Goal: Information Seeking & Learning: Learn about a topic

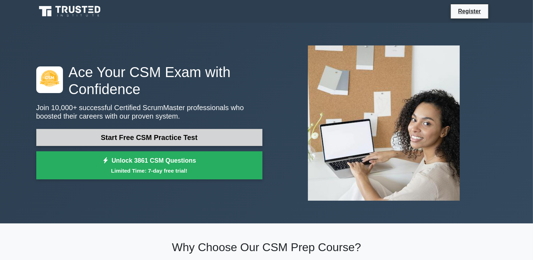
click at [205, 141] on link "Start Free CSM Practice Test" at bounding box center [149, 137] width 226 height 17
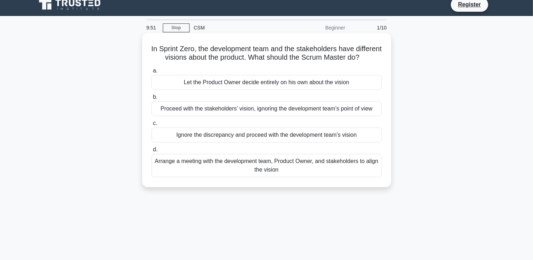
scroll to position [9, 0]
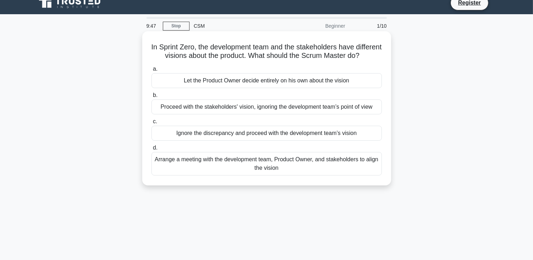
click at [287, 173] on div "Arrange a meeting with the development team, Product Owner, and stakeholders to…" at bounding box center [267, 163] width 231 height 23
click at [152, 150] on input "d. Arrange a meeting with the development team, Product Owner, and stakeholders…" at bounding box center [152, 148] width 0 height 5
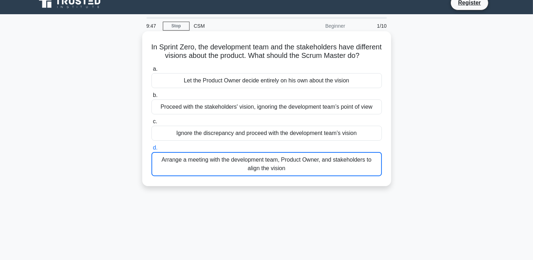
scroll to position [0, 0]
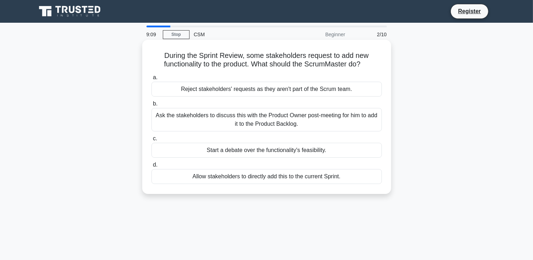
click at [282, 124] on div "Ask the stakeholders to discuss this with the Product Owner post-meeting for hi…" at bounding box center [267, 119] width 231 height 23
click at [152, 106] on input "b. Ask the stakeholders to discuss this with the Product Owner post-meeting for…" at bounding box center [152, 104] width 0 height 5
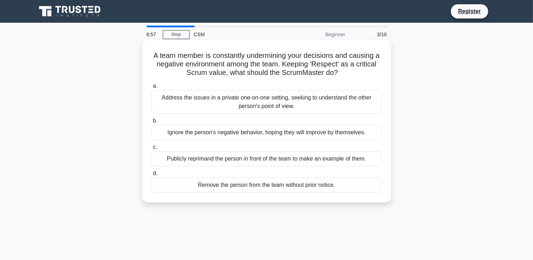
click at [316, 107] on div "Address the issues in a private one-on-one setting, seeking to understand the o…" at bounding box center [267, 101] width 231 height 23
click at [152, 89] on input "a. Address the issues in a private one-on-one setting, seeking to understand th…" at bounding box center [152, 86] width 0 height 5
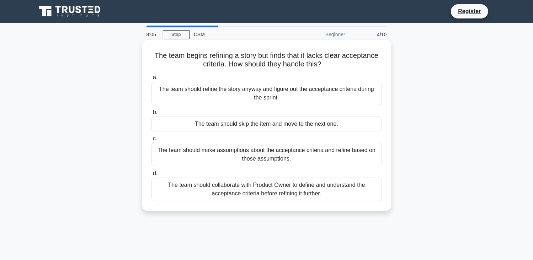
click at [296, 189] on div "The team should collaborate with Product Owner to define and understand the acc…" at bounding box center [267, 189] width 231 height 23
click at [152, 176] on input "d. The team should collaborate with Product Owner to define and understand the …" at bounding box center [152, 173] width 0 height 5
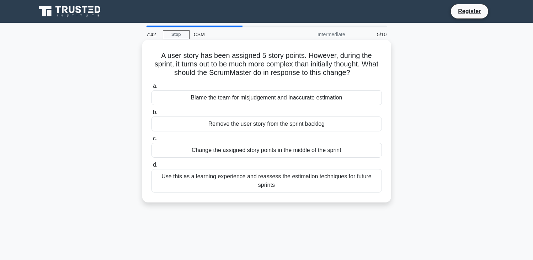
click at [287, 180] on div "Use this as a learning experience and reassess the estimation techniques for fu…" at bounding box center [267, 180] width 231 height 23
click at [152, 168] on input "d. Use this as a learning experience and reassess the estimation techniques for…" at bounding box center [152, 165] width 0 height 5
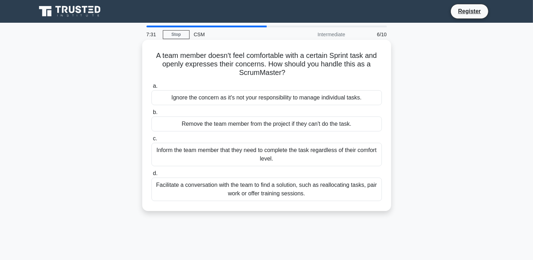
click at [310, 192] on div "Facilitate a conversation with the team to find a solution, such as reallocatin…" at bounding box center [267, 189] width 231 height 23
click at [152, 176] on input "d. Facilitate a conversation with the team to find a solution, such as realloca…" at bounding box center [152, 173] width 0 height 5
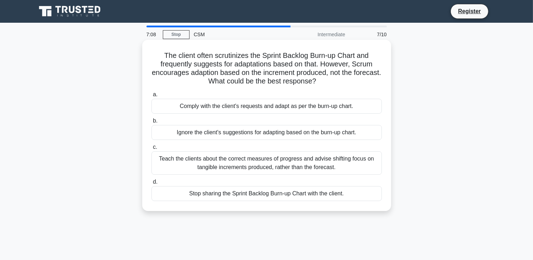
click at [296, 161] on div "Teach the clients about the correct measures of progress and advise shifting fo…" at bounding box center [267, 163] width 231 height 23
click at [152, 150] on input "c. Teach the clients about the correct measures of progress and advise shifting…" at bounding box center [152, 147] width 0 height 5
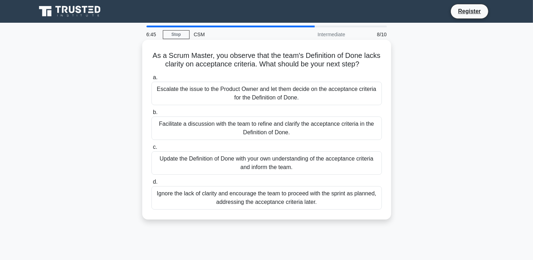
click at [307, 132] on div "Facilitate a discussion with the team to refine and clarify the acceptance crit…" at bounding box center [267, 128] width 231 height 23
click at [152, 115] on input "b. Facilitate a discussion with the team to refine and clarify the acceptance c…" at bounding box center [152, 112] width 0 height 5
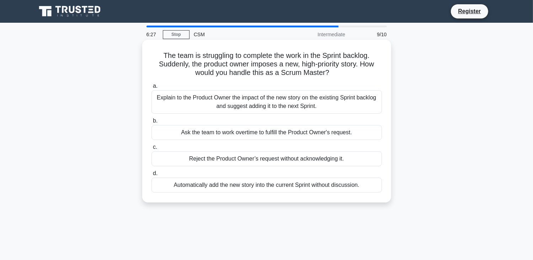
click at [295, 101] on div "Explain to the Product Owner the impact of the new story on the existing Sprint…" at bounding box center [267, 101] width 231 height 23
click at [152, 89] on input "a. Explain to the Product Owner the impact of the new story on the existing Spr…" at bounding box center [152, 86] width 0 height 5
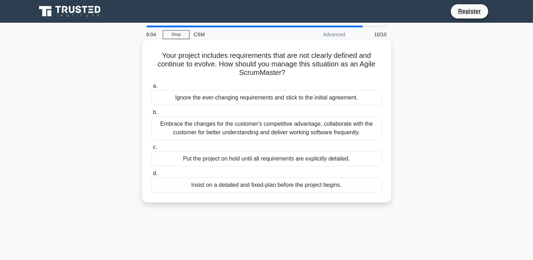
click at [292, 185] on div "Insist on a detailed and fixed-plan before the project begins." at bounding box center [267, 185] width 231 height 15
click at [152, 176] on input "d. Insist on a detailed and fixed-plan before the project begins." at bounding box center [152, 173] width 0 height 5
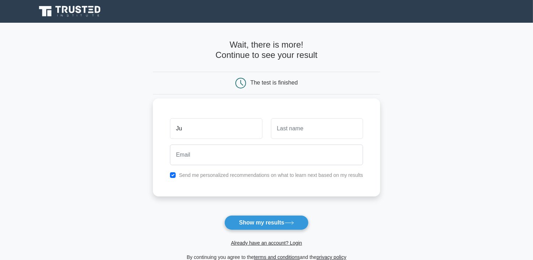
type input "J"
type input "Larry"
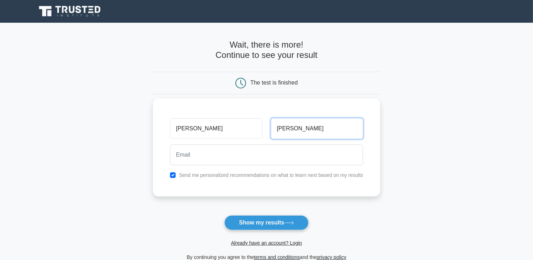
type input "Williamson"
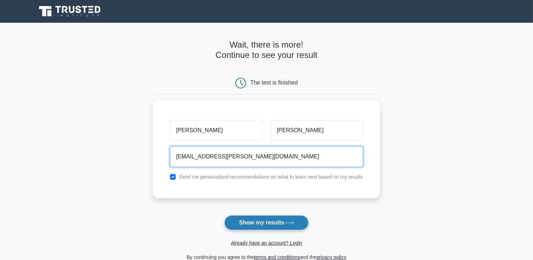
type input "lj.williamson@yahoo.com"
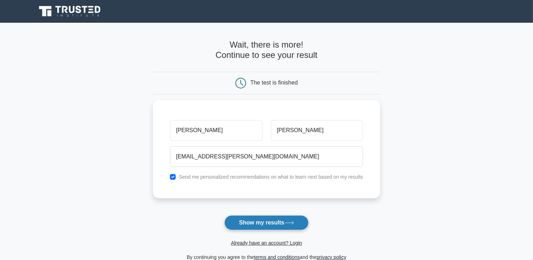
click at [277, 223] on button "Show my results" at bounding box center [266, 223] width 84 height 15
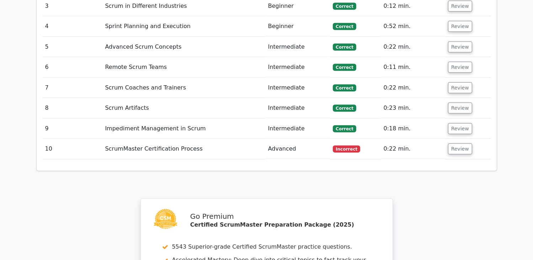
scroll to position [1040, 0]
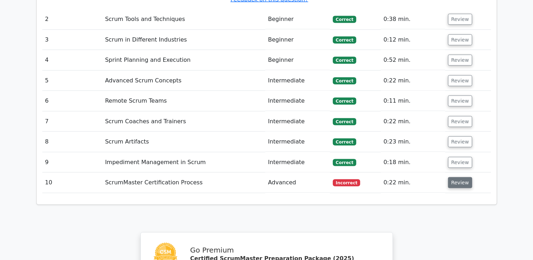
click at [454, 178] on button "Review" at bounding box center [460, 183] width 24 height 11
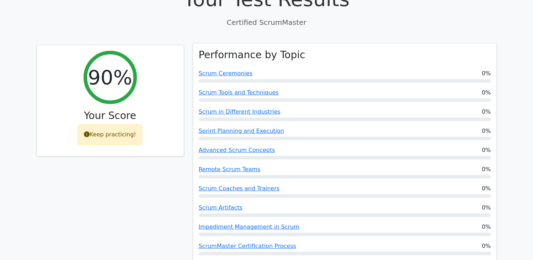
scroll to position [267, 0]
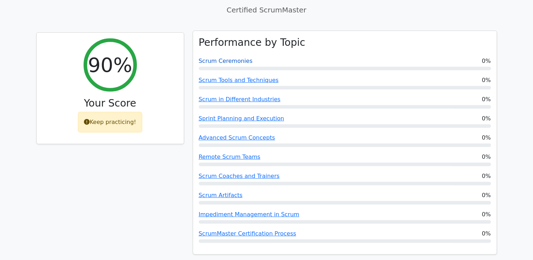
click at [226, 58] on link "Scrum Ceremonies" at bounding box center [226, 61] width 54 height 7
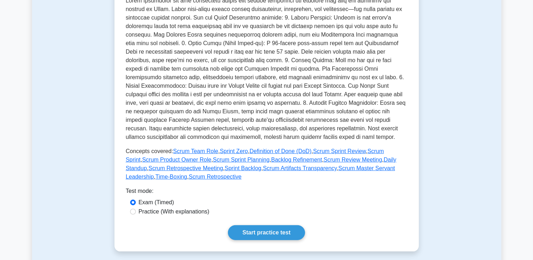
scroll to position [285, 0]
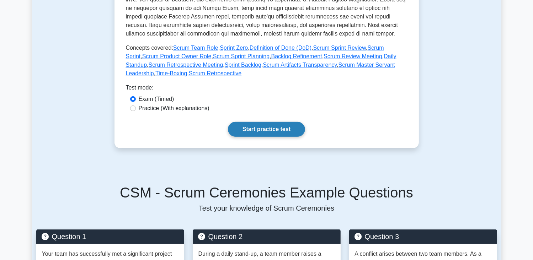
click at [272, 122] on link "Start practice test" at bounding box center [266, 129] width 77 height 15
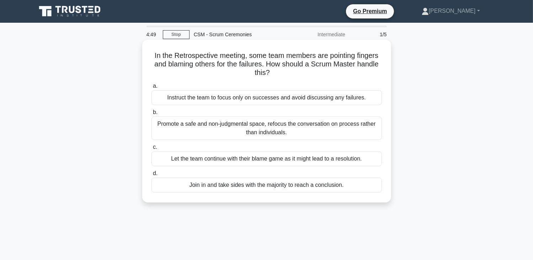
click at [309, 131] on div "Promote a safe and non-judgmental space, refocus the conversation on process ra…" at bounding box center [267, 128] width 231 height 23
click at [152, 115] on input "b. Promote a safe and non-judgmental space, refocus the conversation on process…" at bounding box center [152, 112] width 0 height 5
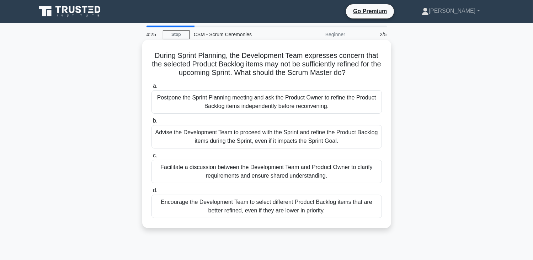
click at [302, 173] on div "Facilitate a discussion between the Development Team and Product Owner to clari…" at bounding box center [267, 171] width 231 height 23
click at [152, 158] on input "c. Facilitate a discussion between the Development Team and Product Owner to cl…" at bounding box center [152, 156] width 0 height 5
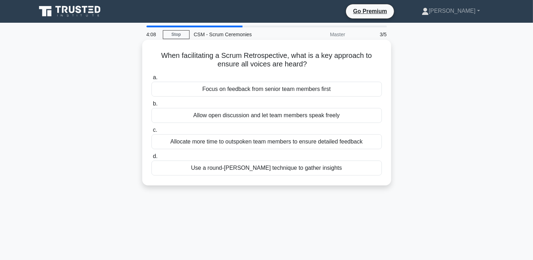
click at [278, 170] on div "Use a round-robin technique to gather insights" at bounding box center [267, 168] width 231 height 15
click at [152, 159] on input "d. Use a round-robin technique to gather insights" at bounding box center [152, 156] width 0 height 5
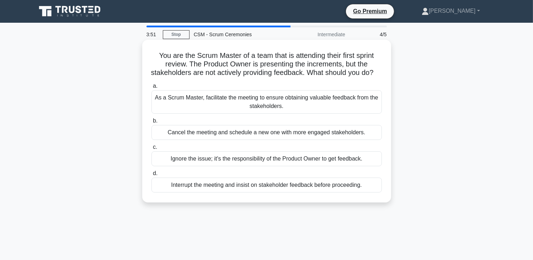
click at [306, 114] on div "As a Scrum Master, facilitate the meeting to ensure obtaining valuable feedback…" at bounding box center [267, 101] width 231 height 23
click at [152, 89] on input "a. As a Scrum Master, facilitate the meeting to ensure obtaining valuable feedb…" at bounding box center [152, 86] width 0 height 5
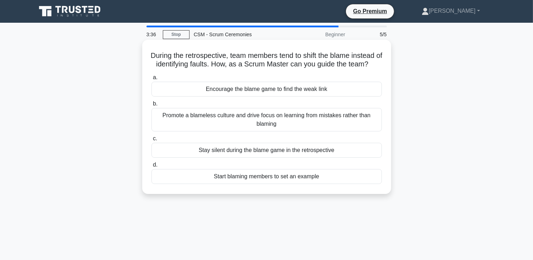
click at [307, 132] on div "Promote a blameless culture and drive focus on learning from mistakes rather th…" at bounding box center [267, 119] width 231 height 23
click at [152, 106] on input "b. Promote a blameless culture and drive focus on learning from mistakes rather…" at bounding box center [152, 104] width 0 height 5
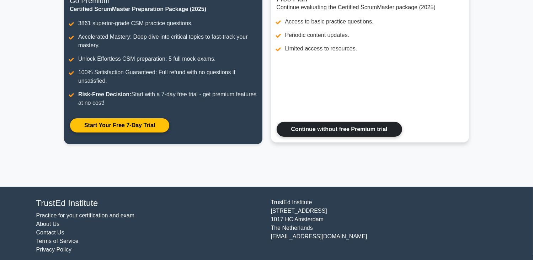
scroll to position [112, 0]
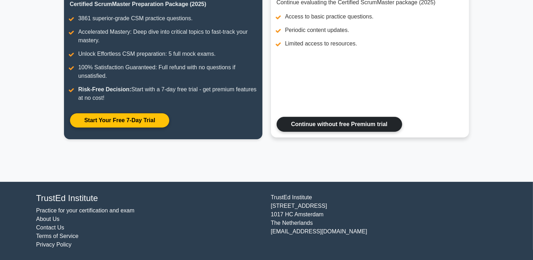
click at [332, 127] on link "Continue without free Premium trial" at bounding box center [340, 124] width 126 height 15
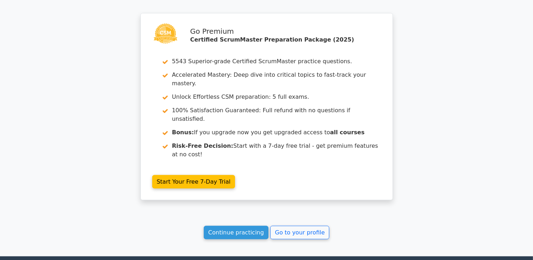
scroll to position [1047, 0]
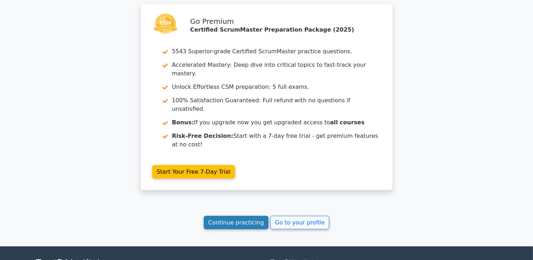
click at [249, 216] on link "Continue practicing" at bounding box center [236, 223] width 65 height 14
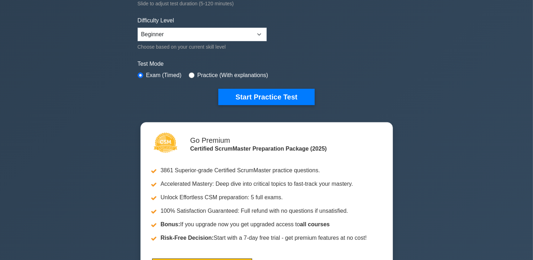
scroll to position [125, 0]
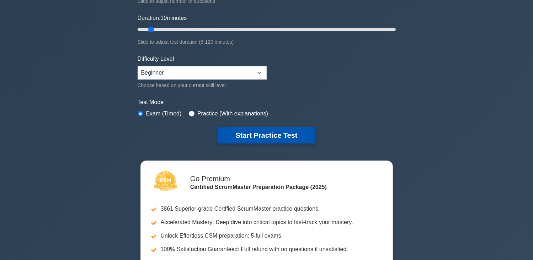
click at [272, 128] on button "Start Practice Test" at bounding box center [266, 135] width 96 height 16
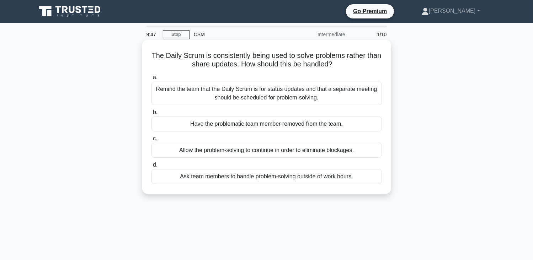
click at [287, 95] on div "Remind the team that the Daily Scrum is for status updates and that a separate …" at bounding box center [267, 93] width 231 height 23
click at [152, 80] on input "a. Remind the team that the Daily Scrum is for status updates and that a separa…" at bounding box center [152, 77] width 0 height 5
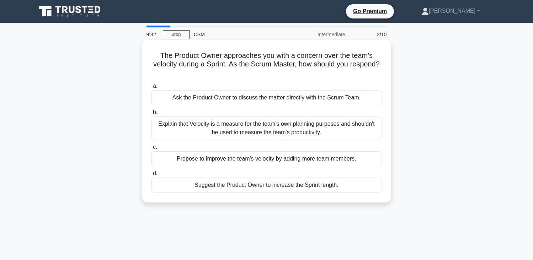
click at [338, 131] on div "Explain that Velocity is a measure for the team’s own planning purposes and sho…" at bounding box center [267, 128] width 231 height 23
click at [152, 115] on input "b. Explain that Velocity is a measure for the team’s own planning purposes and …" at bounding box center [152, 112] width 0 height 5
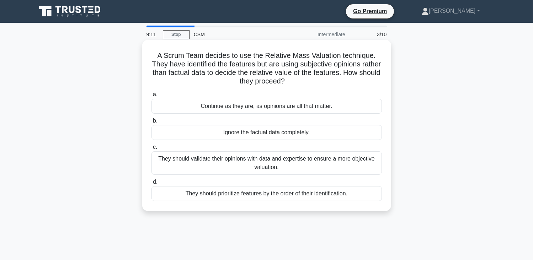
click at [296, 166] on div "They should validate their opinions with data and expertise to ensure a more ob…" at bounding box center [267, 163] width 231 height 23
click at [152, 150] on input "c. They should validate their opinions with data and expertise to ensure a more…" at bounding box center [152, 147] width 0 height 5
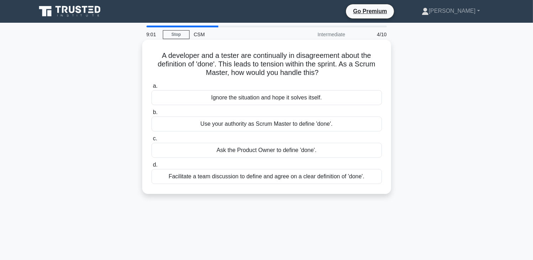
click at [296, 179] on div "Facilitate a team discussion to define and agree on a clear definition of 'done…" at bounding box center [267, 176] width 231 height 15
click at [152, 168] on input "d. Facilitate a team discussion to define and agree on a clear definition of 'd…" at bounding box center [152, 165] width 0 height 5
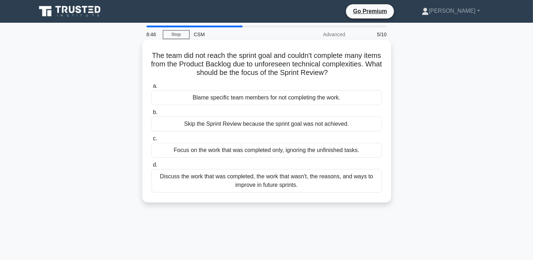
click at [310, 185] on div "Discuss the work that was completed, the work that wasn't, the reasons, and way…" at bounding box center [267, 180] width 231 height 23
click at [152, 168] on input "d. Discuss the work that was completed, the work that wasn't, the reasons, and …" at bounding box center [152, 165] width 0 height 5
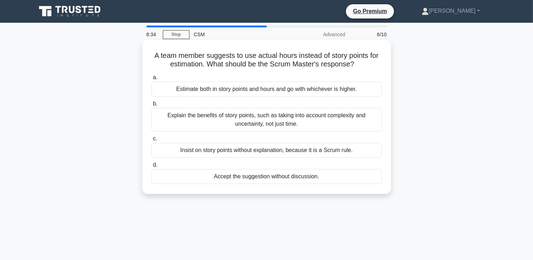
click at [311, 122] on div "Explain the benefits of story points, such as taking into account complexity an…" at bounding box center [267, 119] width 231 height 23
click at [152, 106] on input "b. Explain the benefits of story points, such as taking into account complexity…" at bounding box center [152, 104] width 0 height 5
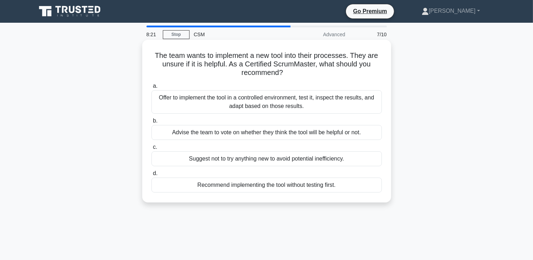
click at [324, 106] on div "Offer to implement the tool in a controlled environment, test it, inspect the r…" at bounding box center [267, 101] width 231 height 23
click at [152, 89] on input "a. Offer to implement the tool in a controlled environment, test it, inspect th…" at bounding box center [152, 86] width 0 height 5
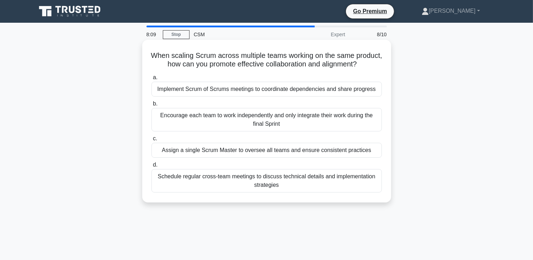
click at [306, 188] on div "Schedule regular cross-team meetings to discuss technical details and implement…" at bounding box center [267, 180] width 231 height 23
click at [152, 168] on input "d. Schedule regular cross-team meetings to discuss technical details and implem…" at bounding box center [152, 165] width 0 height 5
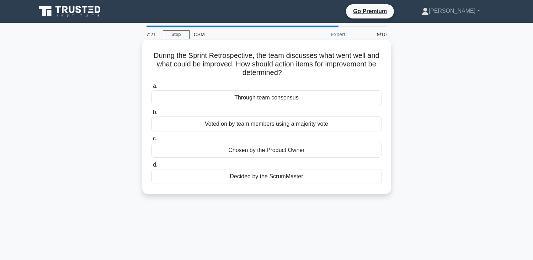
click at [284, 178] on div "Decided by the ScrumMaster" at bounding box center [267, 176] width 231 height 15
click at [152, 168] on input "d. Decided by the ScrumMaster" at bounding box center [152, 165] width 0 height 5
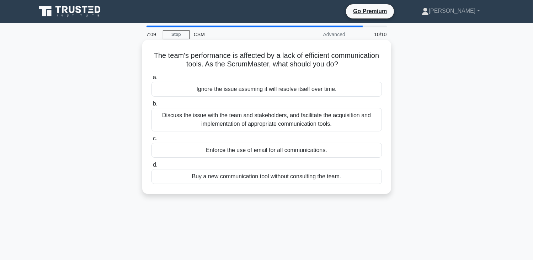
click at [308, 120] on div "Discuss the issue with the team and stakeholders, and facilitate the acquisitio…" at bounding box center [267, 119] width 231 height 23
click at [152, 106] on input "b. Discuss the issue with the team and stakeholders, and facilitate the acquisi…" at bounding box center [152, 104] width 0 height 5
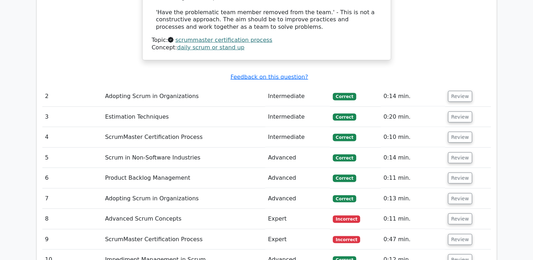
scroll to position [933, 0]
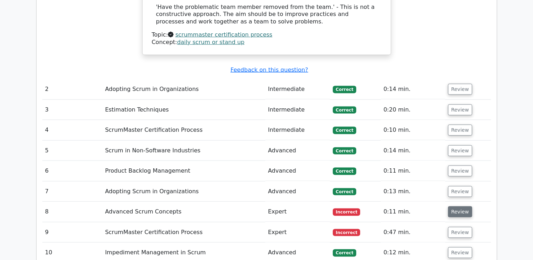
click at [456, 207] on button "Review" at bounding box center [460, 212] width 24 height 11
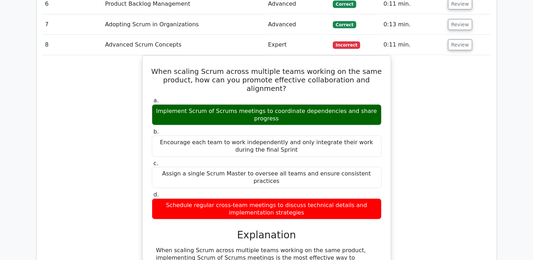
scroll to position [1049, 0]
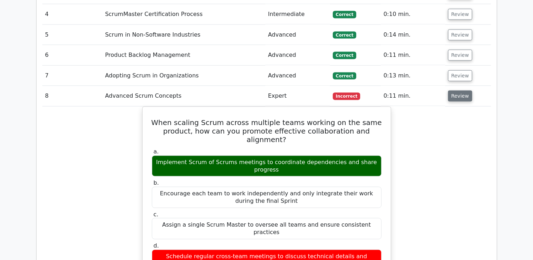
click at [459, 91] on button "Review" at bounding box center [460, 96] width 24 height 11
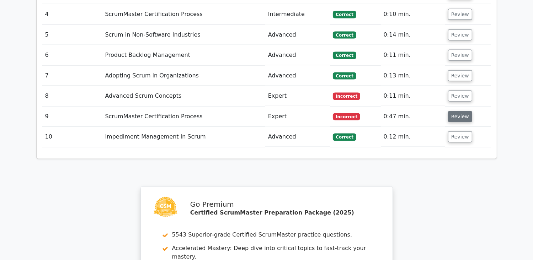
click at [462, 111] on button "Review" at bounding box center [460, 116] width 24 height 11
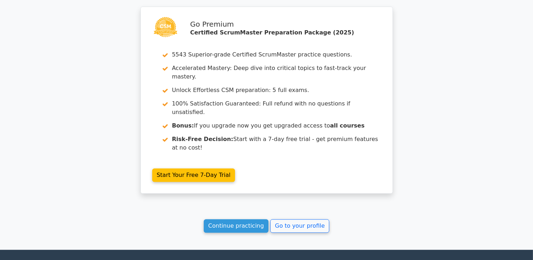
scroll to position [1544, 0]
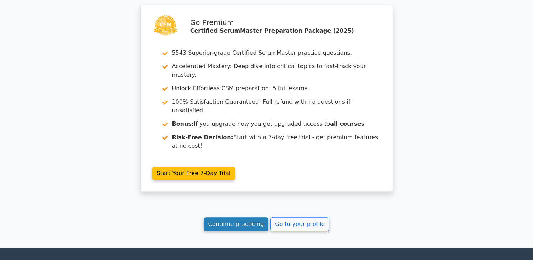
click at [257, 218] on link "Continue practicing" at bounding box center [236, 225] width 65 height 14
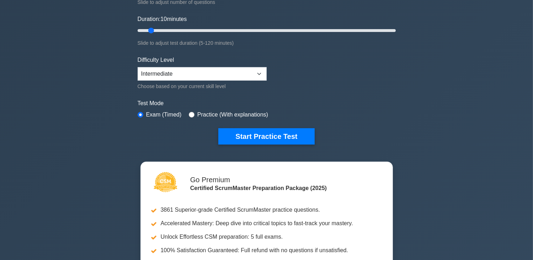
scroll to position [125, 0]
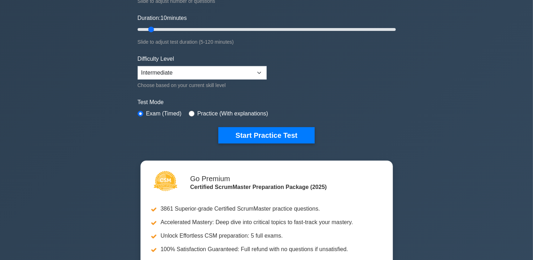
click at [270, 125] on form "Topics Basic Scrum Concepts Sprint Planning and Execution ScrumMaster Roles & R…" at bounding box center [267, 34] width 258 height 220
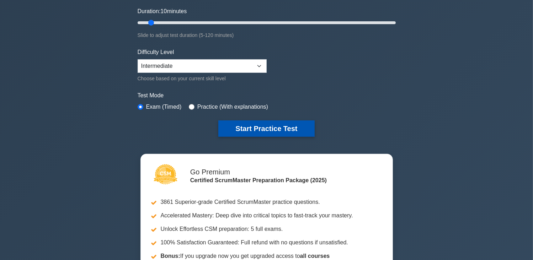
scroll to position [133, 0]
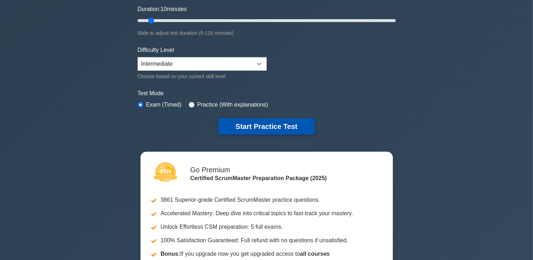
click at [283, 126] on button "Start Practice Test" at bounding box center [266, 126] width 96 height 16
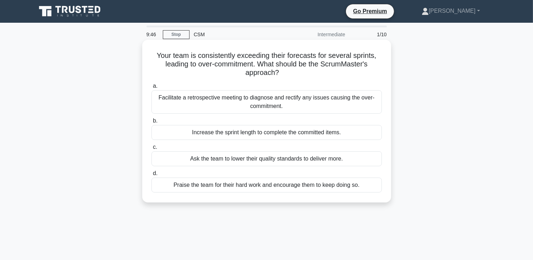
click at [333, 101] on div "Facilitate a retrospective meeting to diagnose and rectify any issues causing t…" at bounding box center [267, 101] width 231 height 23
click at [152, 89] on input "a. Facilitate a retrospective meeting to diagnose and rectify any issues causin…" at bounding box center [152, 86] width 0 height 5
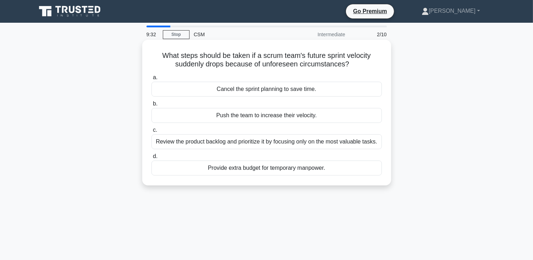
click at [291, 143] on div "Review the product backlog and prioritize it by focusing only on the most valua…" at bounding box center [267, 141] width 231 height 15
click at [152, 133] on input "c. Review the product backlog and prioritize it by focusing only on the most va…" at bounding box center [152, 130] width 0 height 5
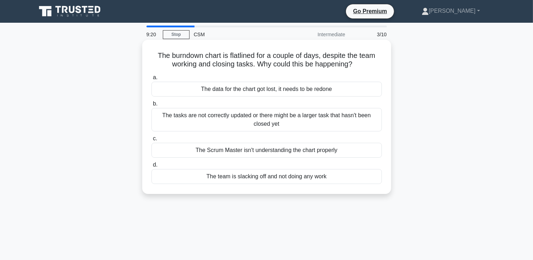
click at [305, 122] on div "The tasks are not correctly updated or there might be a larger task that hasn't…" at bounding box center [267, 119] width 231 height 23
click at [152, 106] on input "b. The tasks are not correctly updated or there might be a larger task that has…" at bounding box center [152, 104] width 0 height 5
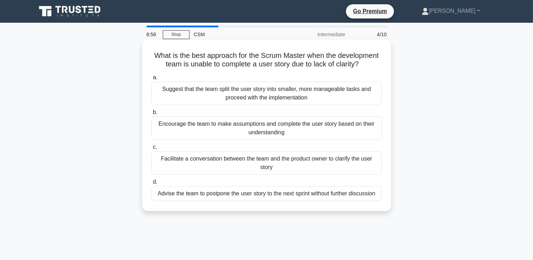
click at [297, 158] on div "Facilitate a conversation between the team and the product owner to clarify the…" at bounding box center [267, 163] width 231 height 23
click at [152, 150] on input "c. Facilitate a conversation between the team and the product owner to clarify …" at bounding box center [152, 147] width 0 height 5
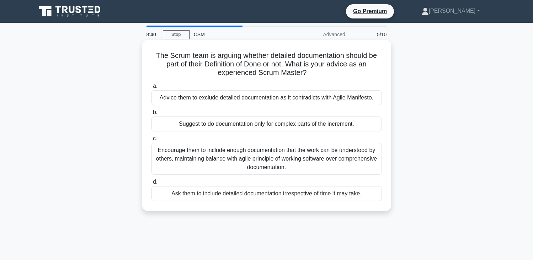
click at [313, 160] on div "Encourage them to include enough documentation that the work can be understood …" at bounding box center [267, 159] width 231 height 32
click at [152, 141] on input "c. Encourage them to include enough documentation that the work can be understo…" at bounding box center [152, 139] width 0 height 5
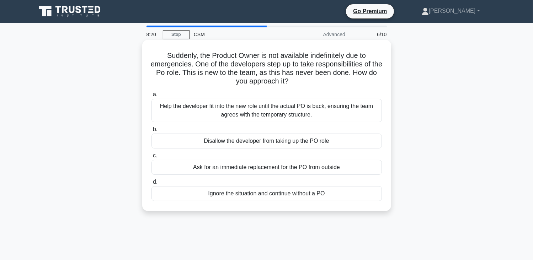
click at [332, 113] on div "Help the developer fit into the new role until the actual PO is back, ensuring …" at bounding box center [267, 110] width 231 height 23
click at [152, 97] on input "a. Help the developer fit into the new role until the actual PO is back, ensuri…" at bounding box center [152, 94] width 0 height 5
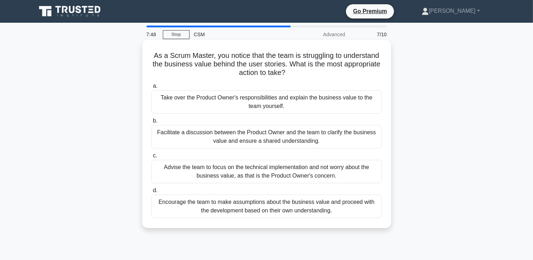
click at [329, 176] on div "Advise the team to focus on the technical implementation and not worry about th…" at bounding box center [267, 171] width 231 height 23
click at [152, 158] on input "c. Advise the team to focus on the technical implementation and not worry about…" at bounding box center [152, 156] width 0 height 5
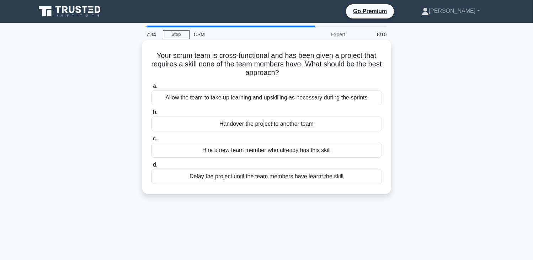
click at [316, 98] on div "Allow the team to take up learning and upskilling as necessary during the sprin…" at bounding box center [267, 97] width 231 height 15
click at [152, 89] on input "a. Allow the team to take up learning and upskilling as necessary during the sp…" at bounding box center [152, 86] width 0 height 5
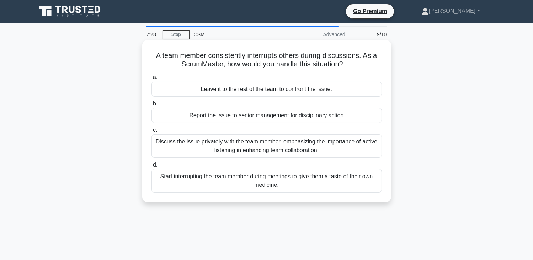
click at [303, 147] on div "Discuss the issue privately with the team member, emphasizing the importance of…" at bounding box center [267, 145] width 231 height 23
click at [152, 133] on input "c. Discuss the issue privately with the team member, emphasizing the importance…" at bounding box center [152, 130] width 0 height 5
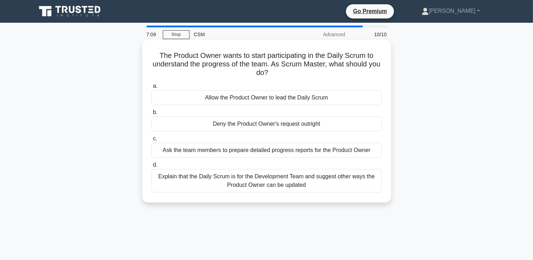
click at [285, 184] on div "Explain that the Daily Scrum is for the Development Team and suggest other ways…" at bounding box center [267, 180] width 231 height 23
click at [152, 168] on input "d. Explain that the Daily Scrum is for the Development Team and suggest other w…" at bounding box center [152, 165] width 0 height 5
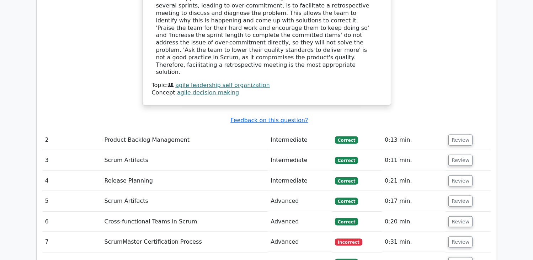
scroll to position [827, 0]
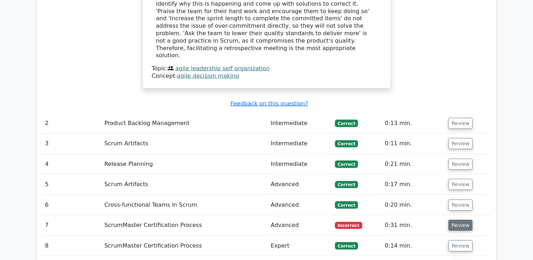
click at [462, 220] on button "Review" at bounding box center [461, 225] width 24 height 11
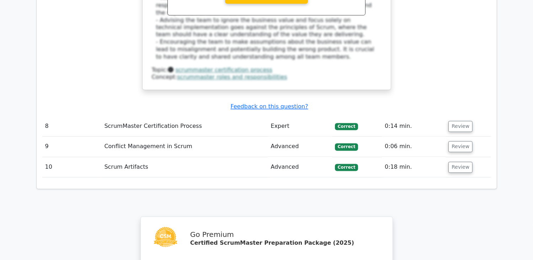
scroll to position [1441, 0]
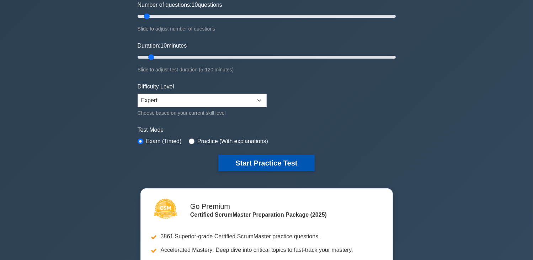
scroll to position [98, 0]
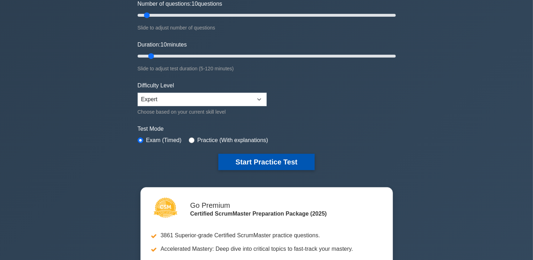
click at [270, 159] on button "Start Practice Test" at bounding box center [266, 162] width 96 height 16
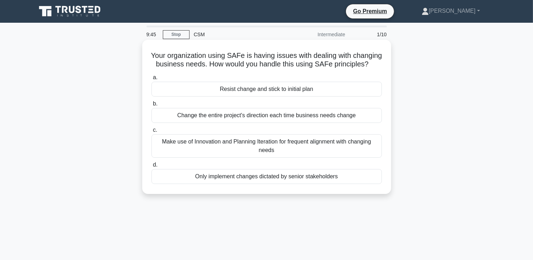
click at [302, 156] on div "Make use of Innovation and Planning Iteration for frequent alignment with chang…" at bounding box center [267, 145] width 231 height 23
click at [152, 133] on input "c. Make use of Innovation and Planning Iteration for frequent alignment with ch…" at bounding box center [152, 130] width 0 height 5
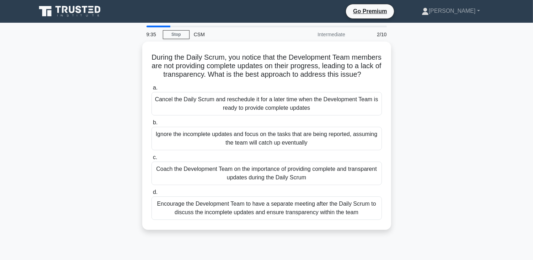
click at [446, 129] on div "During the Daily Scrum, you notice that the Development Team members are not pr…" at bounding box center [267, 140] width 470 height 197
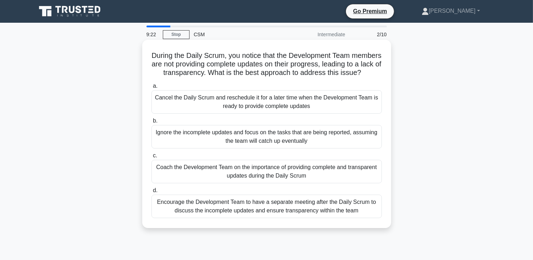
click at [317, 182] on div "Coach the Development Team on the importance of providing complete and transpar…" at bounding box center [267, 171] width 231 height 23
click at [152, 158] on input "c. Coach the Development Team on the importance of providing complete and trans…" at bounding box center [152, 156] width 0 height 5
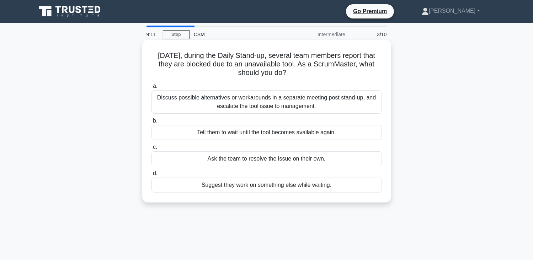
click at [299, 104] on div "Discuss possible alternatives or workarounds in a separate meeting post stand-u…" at bounding box center [267, 101] width 231 height 23
click at [152, 89] on input "a. Discuss possible alternatives or workarounds in a separate meeting post stan…" at bounding box center [152, 86] width 0 height 5
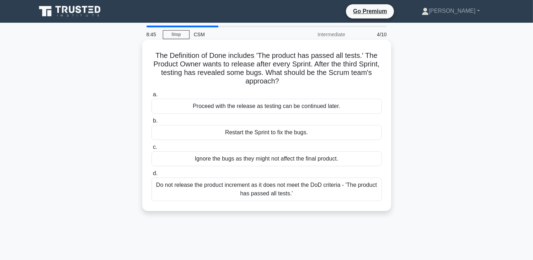
click at [293, 192] on div "Do not release the product increment as it does not meet the DoD criteria - 'Th…" at bounding box center [267, 189] width 231 height 23
click at [152, 176] on input "d. Do not release the product increment as it does not meet the DoD criteria - …" at bounding box center [152, 173] width 0 height 5
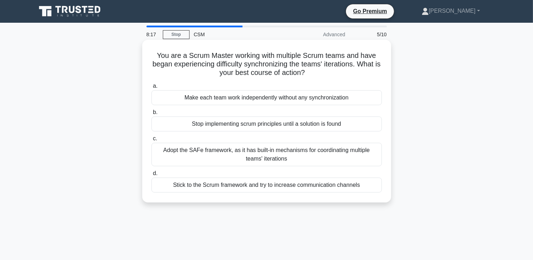
click at [298, 157] on div "Adopt the SAFe framework, as it has built-in mechanisms for coordinating multip…" at bounding box center [267, 154] width 231 height 23
click at [152, 141] on input "c. Adopt the SAFe framework, as it has built-in mechanisms for coordinating mul…" at bounding box center [152, 139] width 0 height 5
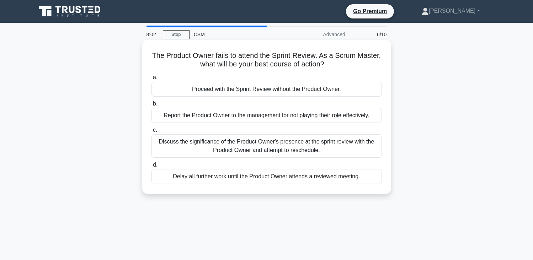
click at [286, 148] on div "Discuss the significance of the Product Owner's presence at the sprint review w…" at bounding box center [267, 145] width 231 height 23
click at [152, 133] on input "c. Discuss the significance of the Product Owner's presence at the sprint revie…" at bounding box center [152, 130] width 0 height 5
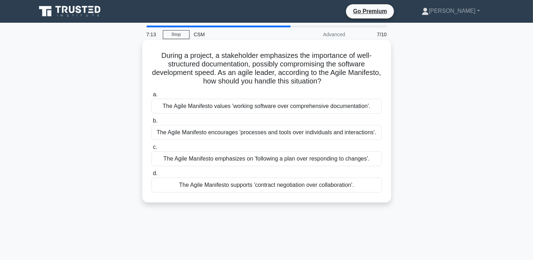
click at [328, 159] on div "The Agile Manifesto emphasizes on 'following a plan over responding to changes'." at bounding box center [267, 159] width 231 height 15
click at [152, 150] on input "c. The Agile Manifesto emphasizes on 'following a plan over responding to chang…" at bounding box center [152, 147] width 0 height 5
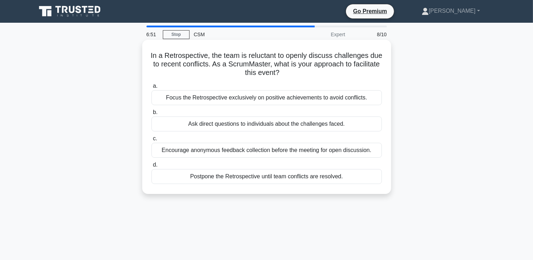
click at [263, 152] on div "Encourage anonymous feedback collection before the meeting for open discussion." at bounding box center [267, 150] width 231 height 15
click at [152, 141] on input "c. Encourage anonymous feedback collection before the meeting for open discussi…" at bounding box center [152, 139] width 0 height 5
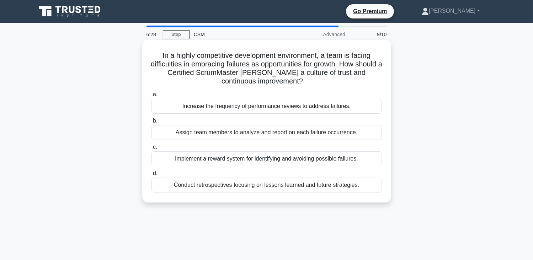
click at [284, 186] on div "Conduct retrospectives focusing on lessons learned and future strategies." at bounding box center [267, 185] width 231 height 15
click at [152, 176] on input "d. Conduct retrospectives focusing on lessons learned and future strategies." at bounding box center [152, 173] width 0 height 5
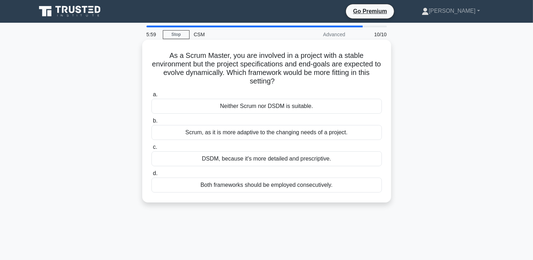
click at [299, 185] on div "Both frameworks should be employed consecutively." at bounding box center [267, 185] width 231 height 15
click at [152, 176] on input "d. Both frameworks should be employed consecutively." at bounding box center [152, 173] width 0 height 5
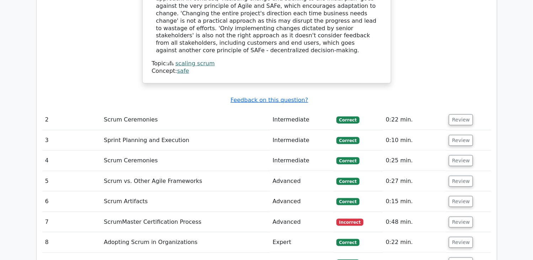
scroll to position [880, 0]
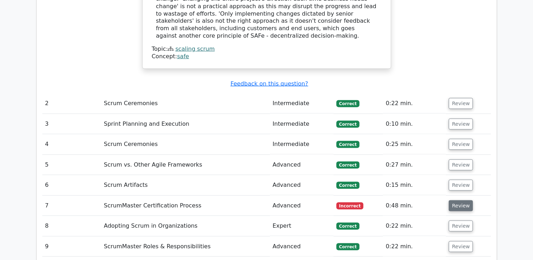
click at [456, 201] on button "Review" at bounding box center [461, 206] width 24 height 11
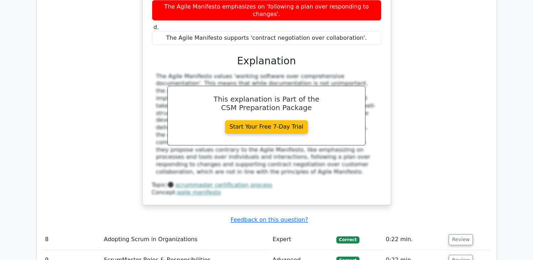
scroll to position [1218, 0]
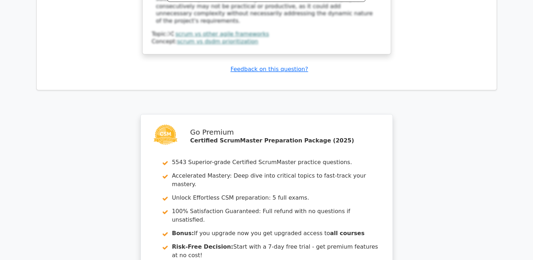
scroll to position [1779, 0]
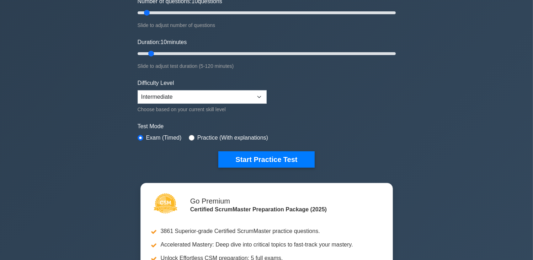
scroll to position [107, 0]
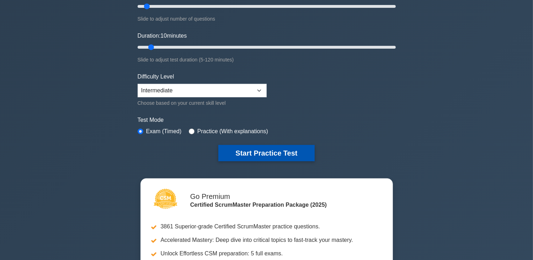
click at [294, 155] on button "Start Practice Test" at bounding box center [266, 153] width 96 height 16
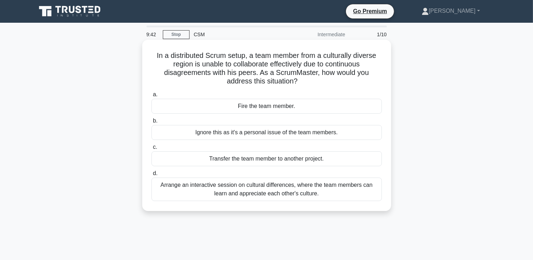
click at [293, 190] on div "Arrange an interactive session on cultural differences, where the team members …" at bounding box center [267, 189] width 231 height 23
click at [152, 176] on input "d. Arrange an interactive session on cultural differences, where the team membe…" at bounding box center [152, 173] width 0 height 5
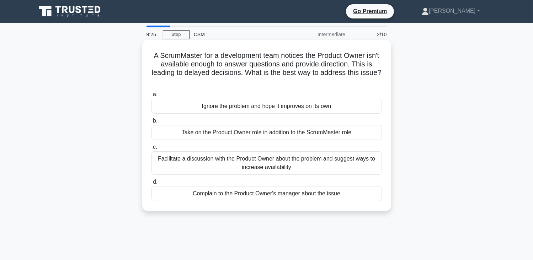
click at [320, 163] on div "Facilitate a discussion with the Product Owner about the problem and suggest wa…" at bounding box center [267, 163] width 231 height 23
click at [152, 150] on input "c. Facilitate a discussion with the Product Owner about the problem and suggest…" at bounding box center [152, 147] width 0 height 5
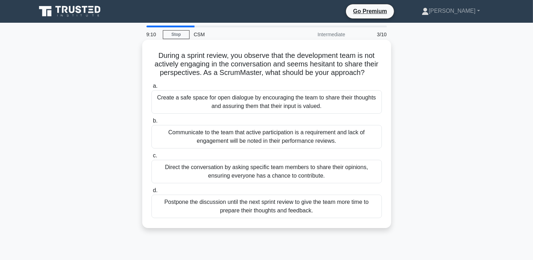
click at [300, 102] on div "Create a safe space for open dialogue by encouraging the team to share their th…" at bounding box center [267, 101] width 231 height 23
click at [152, 89] on input "a. Create a safe space for open dialogue by encouraging the team to share their…" at bounding box center [152, 86] width 0 height 5
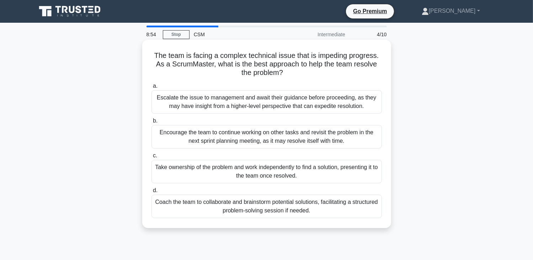
click at [296, 206] on div "Coach the team to collaborate and brainstorm potential solutions, facilitating …" at bounding box center [267, 206] width 231 height 23
click at [152, 193] on input "d. Coach the team to collaborate and brainstorm potential solutions, facilitati…" at bounding box center [152, 191] width 0 height 5
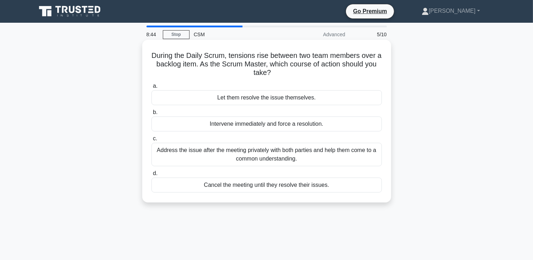
click at [300, 154] on div "Address the issue after the meeting privately with both parties and help them c…" at bounding box center [267, 154] width 231 height 23
drag, startPoint x: 300, startPoint y: 154, endPoint x: 258, endPoint y: 158, distance: 41.4
click at [258, 158] on div "Address the issue after the meeting privately with both parties and help them c…" at bounding box center [267, 154] width 231 height 23
click at [152, 141] on input "c. Address the issue after the meeting privately with both parties and help the…" at bounding box center [152, 139] width 0 height 5
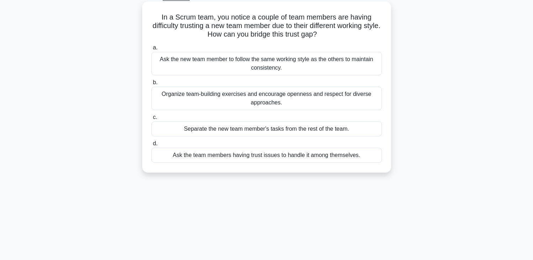
scroll to position [44, 0]
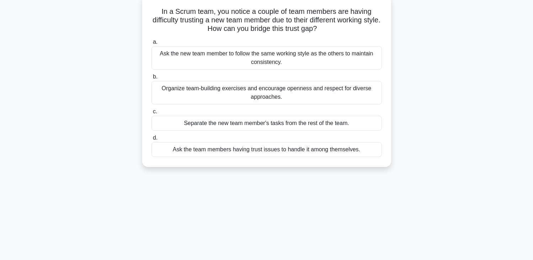
click at [292, 96] on div "Organize team-building exercises and encourage openness and respect for diverse…" at bounding box center [267, 92] width 231 height 23
click at [152, 79] on input "b. Organize team-building exercises and encourage openness and respect for dive…" at bounding box center [152, 77] width 0 height 5
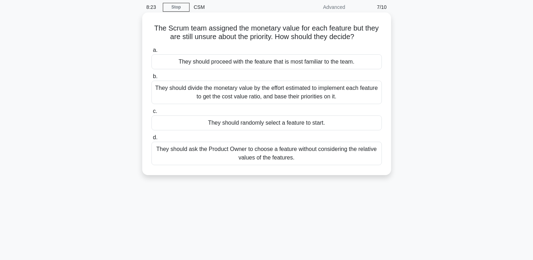
scroll to position [36, 0]
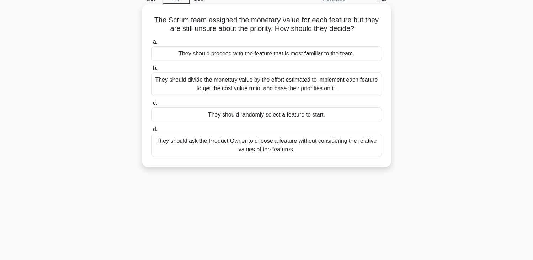
click at [283, 145] on div "They should ask the Product Owner to choose a feature without considering the r…" at bounding box center [267, 145] width 231 height 23
click at [152, 132] on input "d. They should ask the Product Owner to choose a feature without considering th…" at bounding box center [152, 129] width 0 height 5
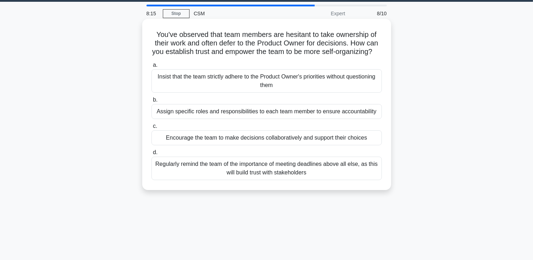
scroll to position [0, 0]
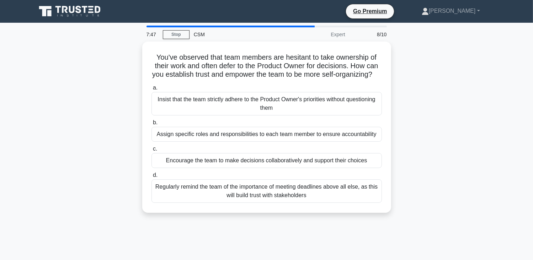
click at [284, 197] on div "Regularly remind the team of the importance of meeting deadlines above all else…" at bounding box center [267, 191] width 231 height 23
click at [152, 178] on input "d. Regularly remind the team of the importance of meeting deadlines above all e…" at bounding box center [152, 175] width 0 height 5
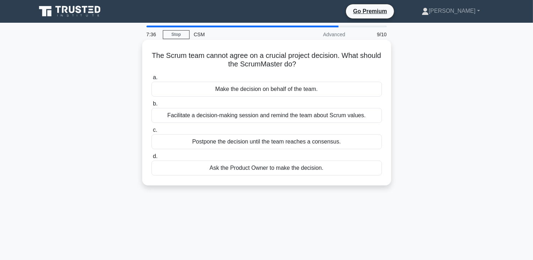
click at [286, 115] on div "Facilitate a decision-making session and remind the team about Scrum values." at bounding box center [267, 115] width 231 height 15
click at [152, 106] on input "b. Facilitate a decision-making session and remind the team about Scrum values." at bounding box center [152, 104] width 0 height 5
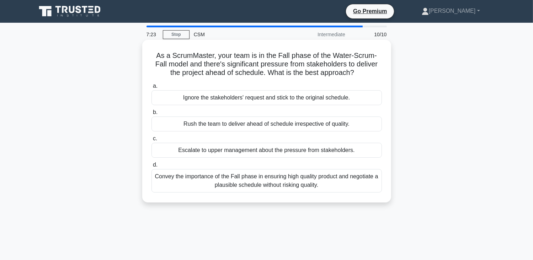
click at [273, 182] on div "Convey the importance of the Fall phase in ensuring high quality product and ne…" at bounding box center [267, 180] width 231 height 23
click at [152, 168] on input "d. Convey the importance of the Fall phase in ensuring high quality product and…" at bounding box center [152, 165] width 0 height 5
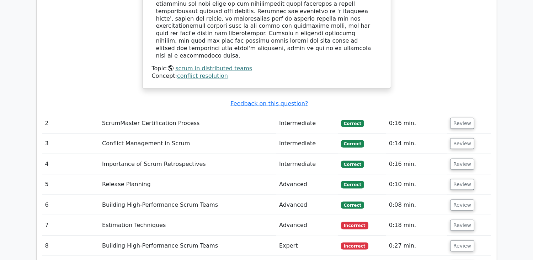
scroll to position [889, 0]
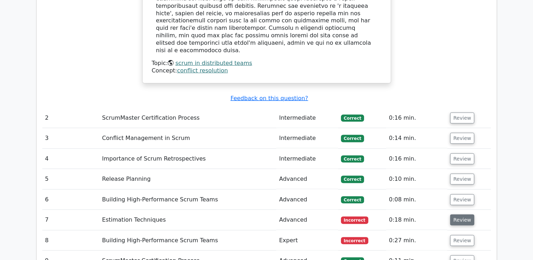
click at [461, 215] on button "Review" at bounding box center [462, 220] width 24 height 11
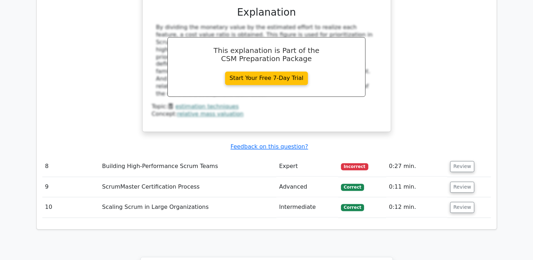
scroll to position [1281, 0]
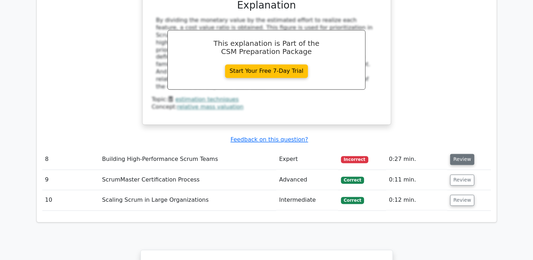
click at [458, 154] on button "Review" at bounding box center [462, 159] width 24 height 11
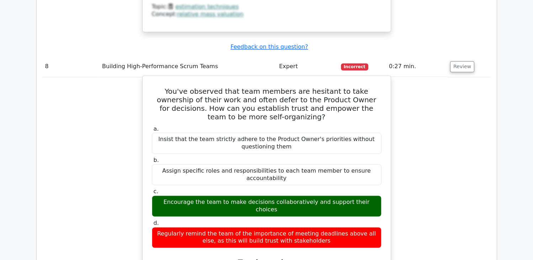
scroll to position [1405, 0]
